Goal: Navigation & Orientation: Find specific page/section

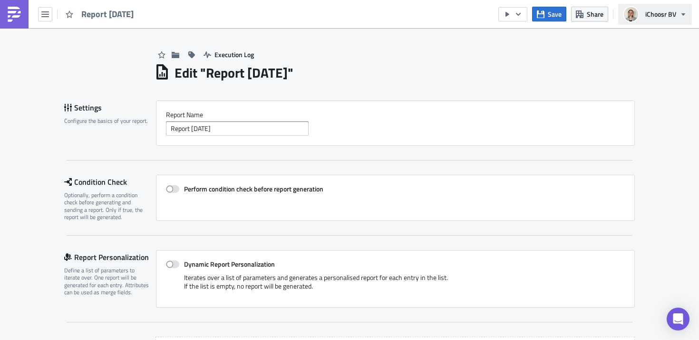
click at [660, 11] on span "iChoosr BV" at bounding box center [661, 14] width 31 height 10
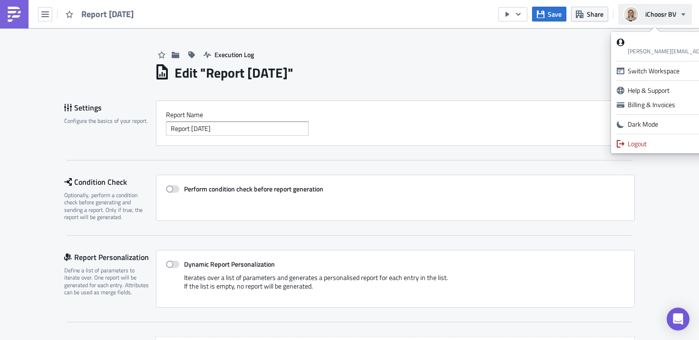
click at [659, 11] on span "iChoosr BV" at bounding box center [661, 14] width 31 height 10
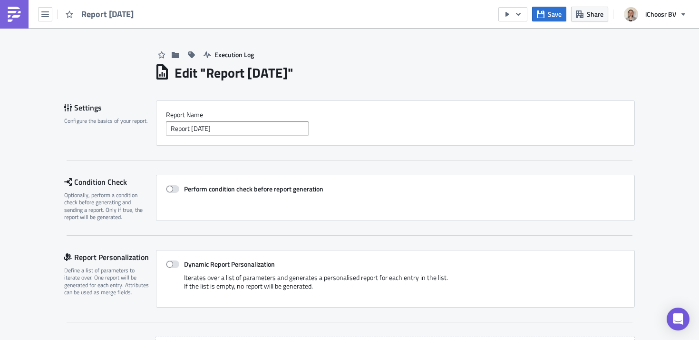
click at [7, 16] on img at bounding box center [14, 14] width 15 height 15
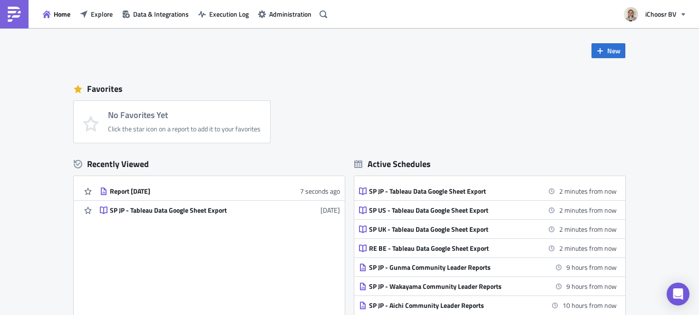
scroll to position [6, 0]
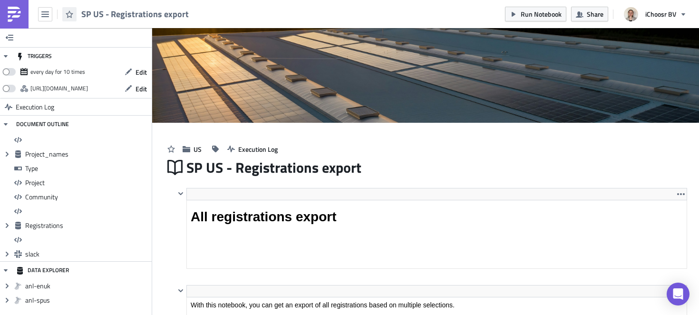
click at [70, 15] on icon "button" at bounding box center [70, 14] width 8 height 8
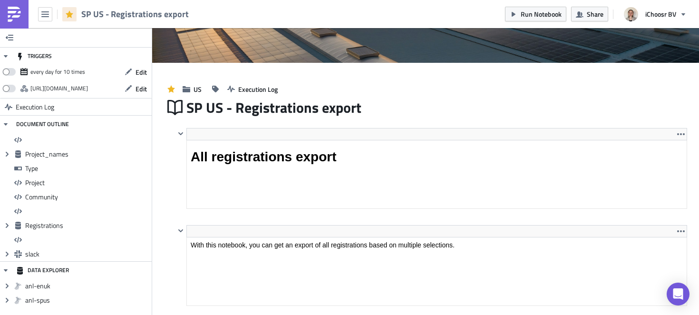
scroll to position [92, 0]
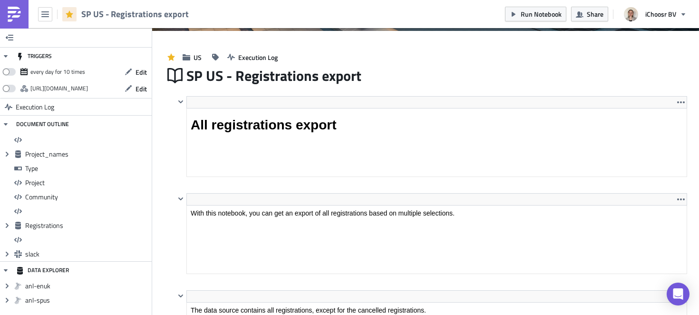
click at [21, 19] on img at bounding box center [14, 14] width 15 height 15
